Goal: Task Accomplishment & Management: Manage account settings

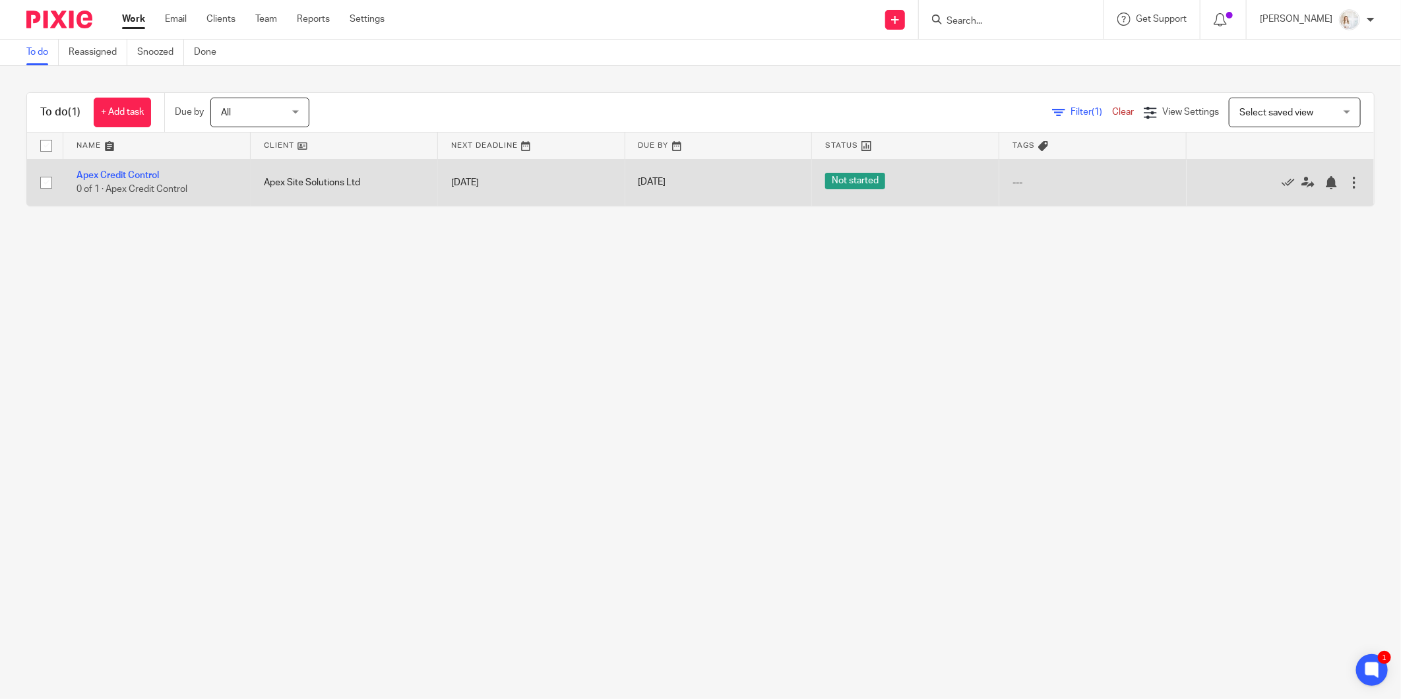
click at [45, 181] on input "checkbox" at bounding box center [46, 182] width 25 height 25
checkbox input "true"
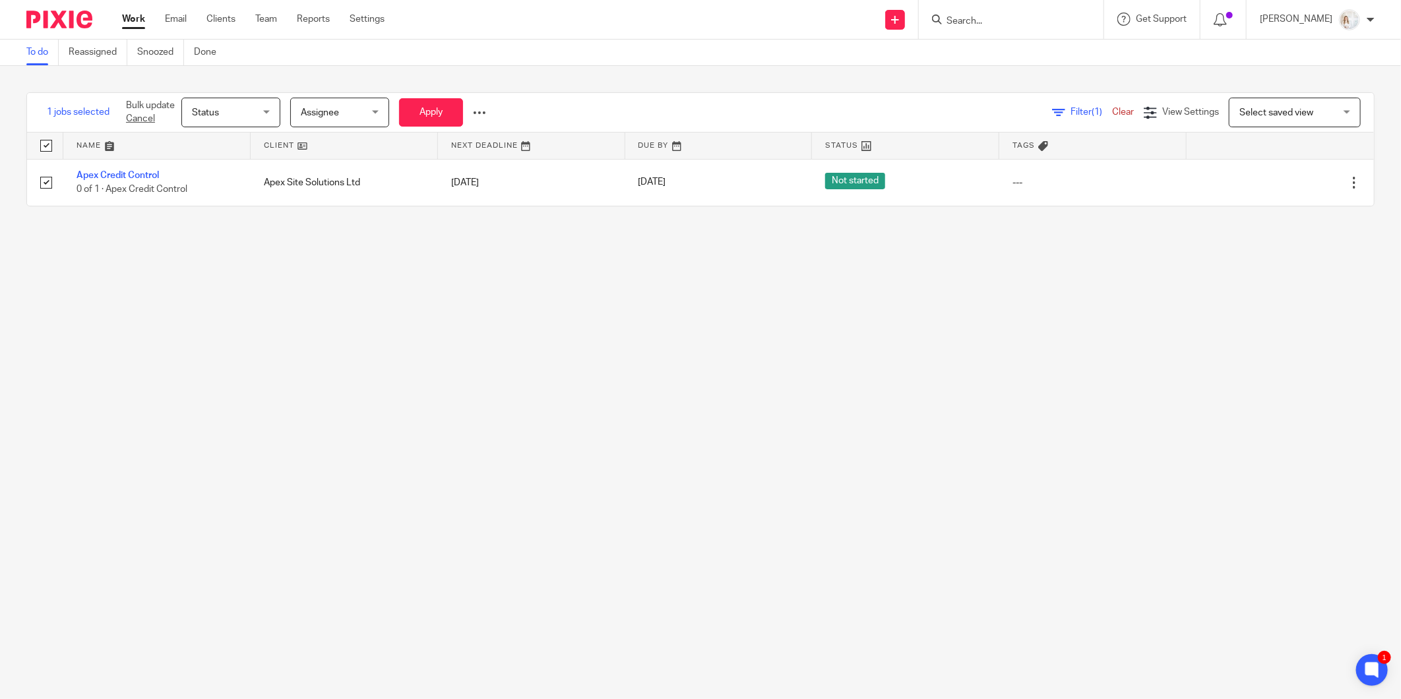
click at [229, 108] on span "Status" at bounding box center [227, 112] width 70 height 28
click at [229, 226] on li "Done" at bounding box center [232, 221] width 98 height 27
click at [423, 107] on button "Apply" at bounding box center [431, 112] width 64 height 28
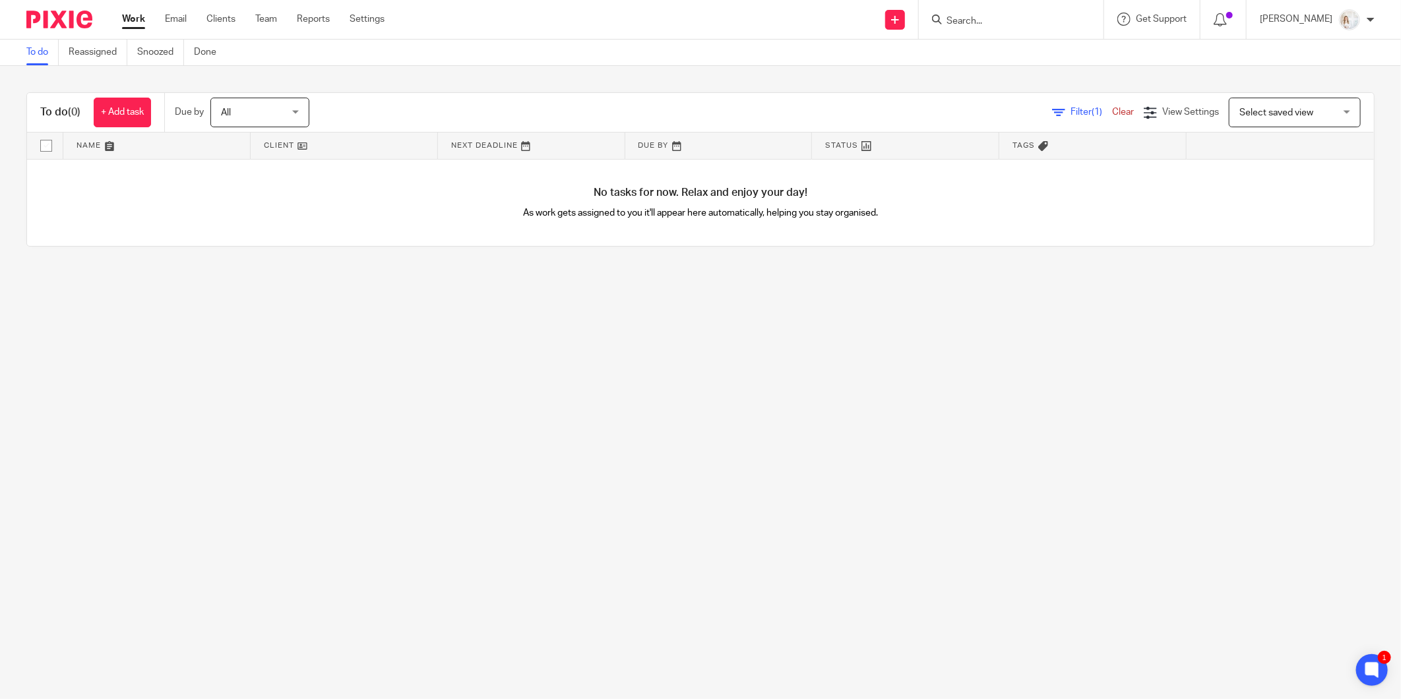
drag, startPoint x: 352, startPoint y: 258, endPoint x: 23, endPoint y: 266, distance: 329.1
click at [352, 258] on div "To do (0) + Add task Due by All All [DATE] [DATE] This week Next week This mont…" at bounding box center [700, 169] width 1401 height 207
